Goal: Task Accomplishment & Management: Manage account settings

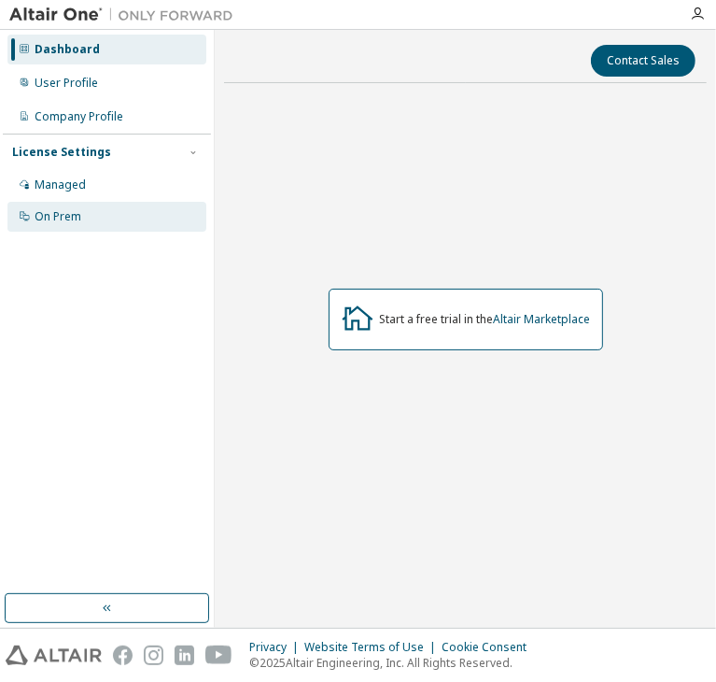
click at [55, 221] on div "On Prem" at bounding box center [58, 216] width 47 height 15
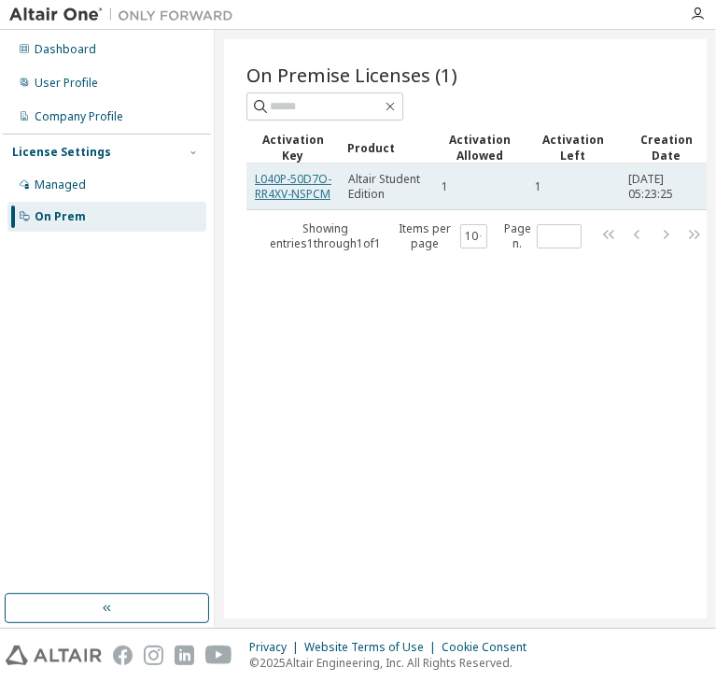
click at [295, 182] on link "L040P-50D7O-RR4XV-NSPCM" at bounding box center [293, 186] width 77 height 31
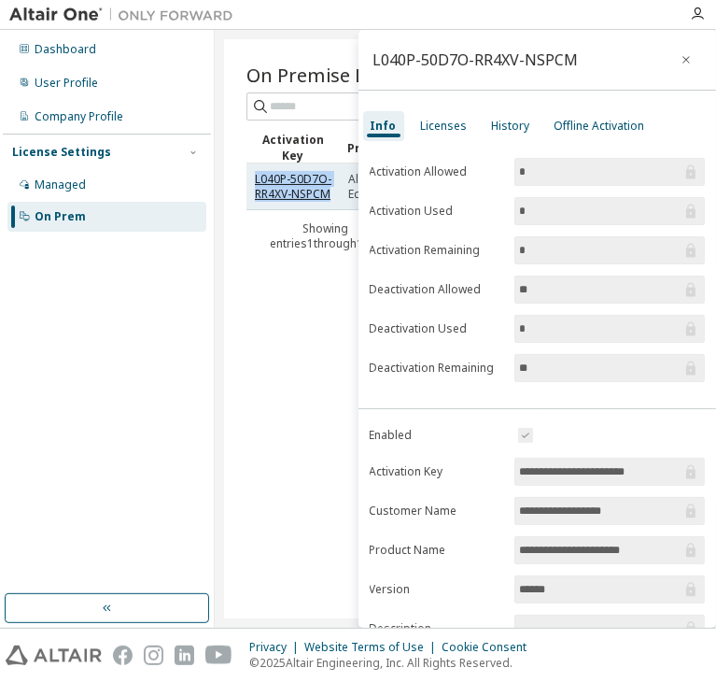
drag, startPoint x: 251, startPoint y: 173, endPoint x: 329, endPoint y: 191, distance: 79.7
click at [329, 191] on td "L040P-50D7O-RR4XV-NSPCM" at bounding box center [293, 186] width 93 height 47
copy link "L040P-50D7O-RR4XV-NSPCM"
click at [321, 294] on div "On Premise Licenses (1) Clear Load Save Save As Field Operator Value Select fil…" at bounding box center [465, 328] width 483 height 579
click at [683, 57] on icon "button" at bounding box center [686, 59] width 7 height 7
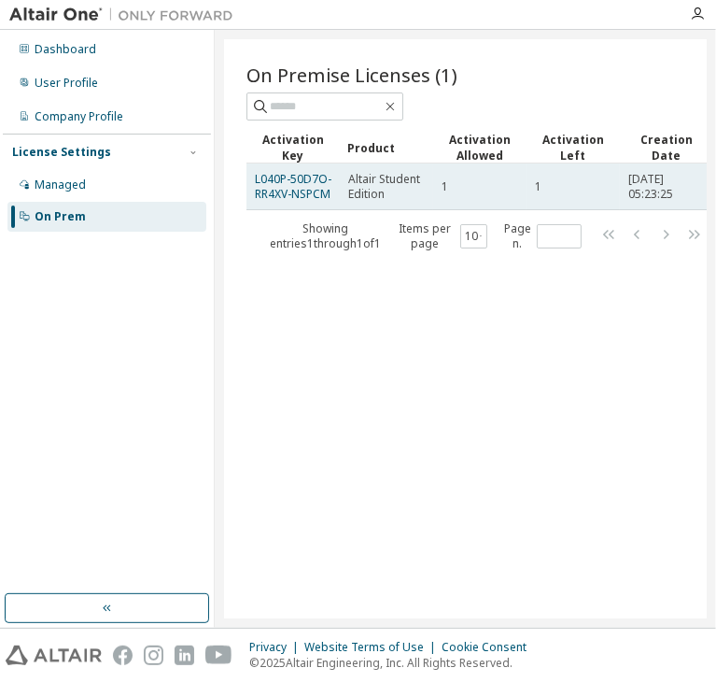
scroll to position [0, 6]
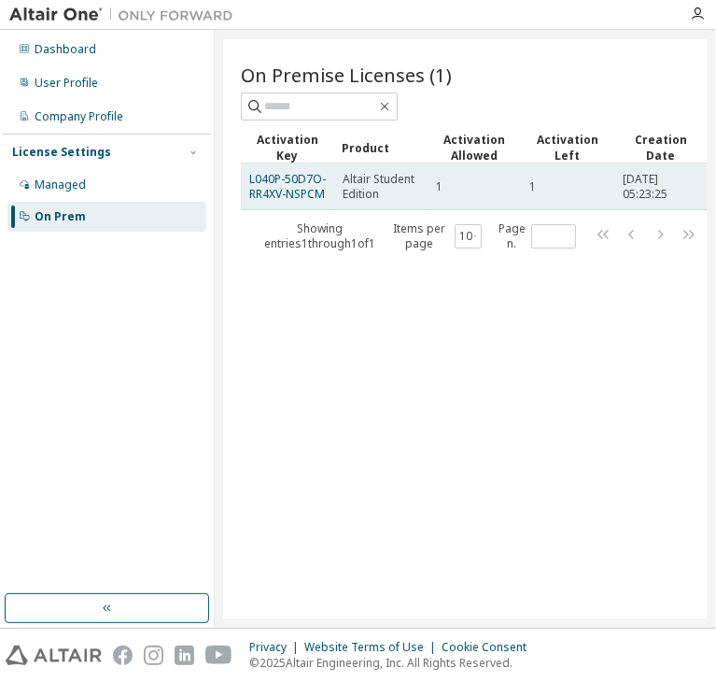
click at [334, 180] on td "Altair Student Edition" at bounding box center [380, 186] width 93 height 47
click at [374, 182] on span "Altair Student Edition" at bounding box center [381, 187] width 77 height 30
click at [351, 184] on span "Altair Student Edition" at bounding box center [381, 187] width 77 height 30
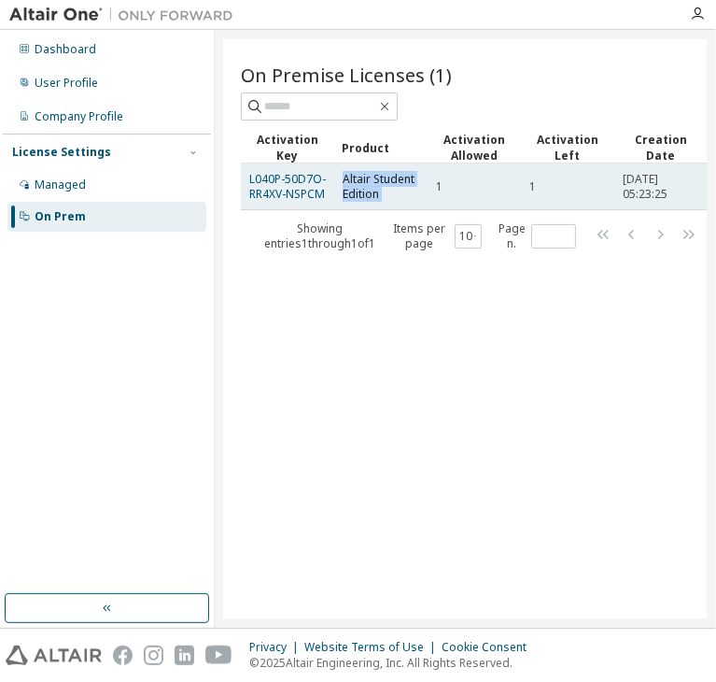
click at [351, 184] on span "Altair Student Edition" at bounding box center [381, 187] width 77 height 30
click at [281, 180] on link "L040P-50D7O-RR4XV-NSPCM" at bounding box center [287, 186] width 77 height 31
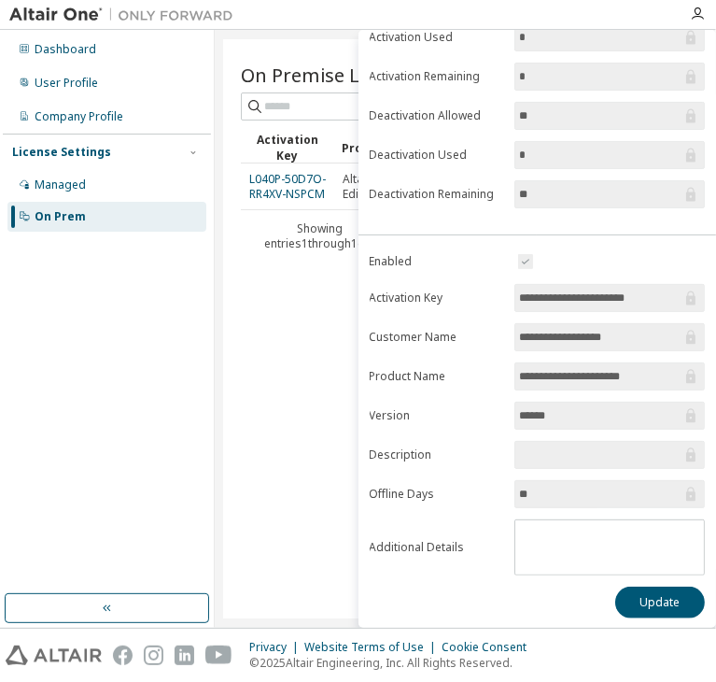
scroll to position [0, 0]
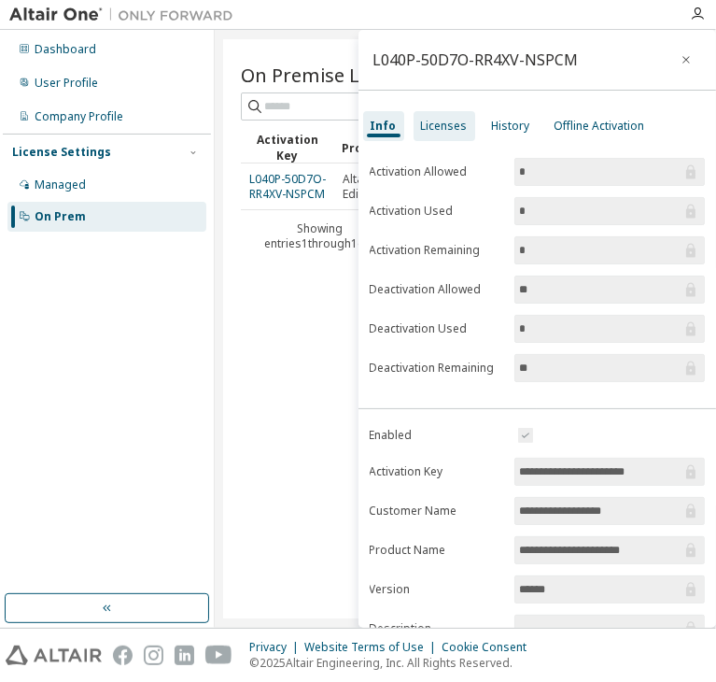
click at [449, 134] on div "Licenses" at bounding box center [445, 126] width 62 height 30
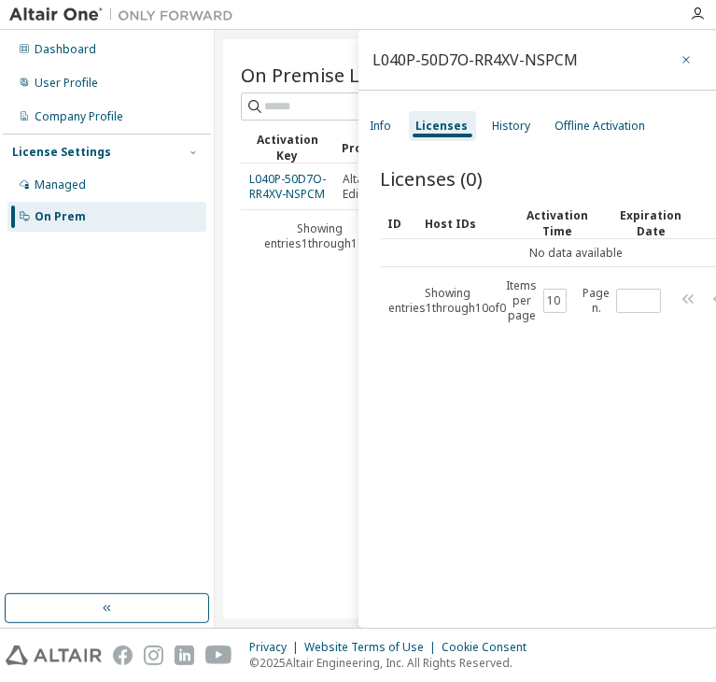
click at [671, 68] on button "button" at bounding box center [686, 60] width 30 height 30
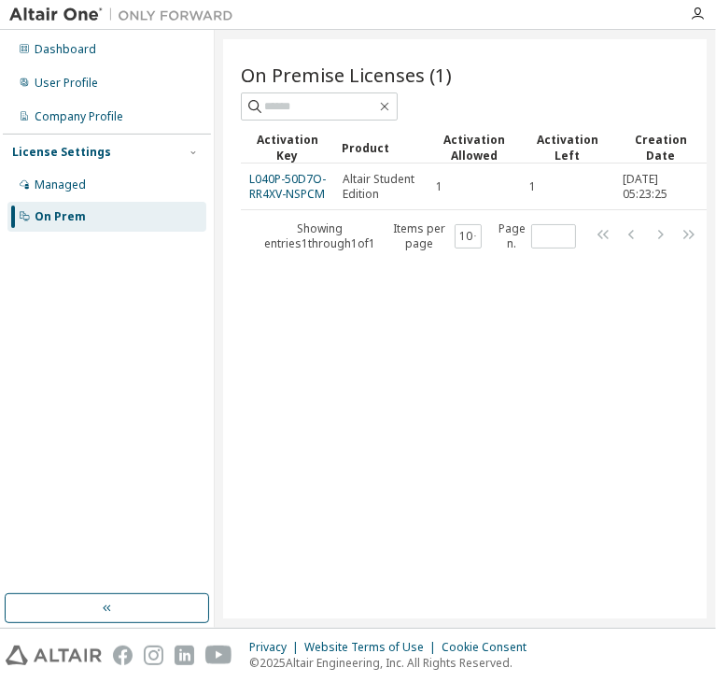
click at [36, 9] on img at bounding box center [125, 15] width 233 height 19
